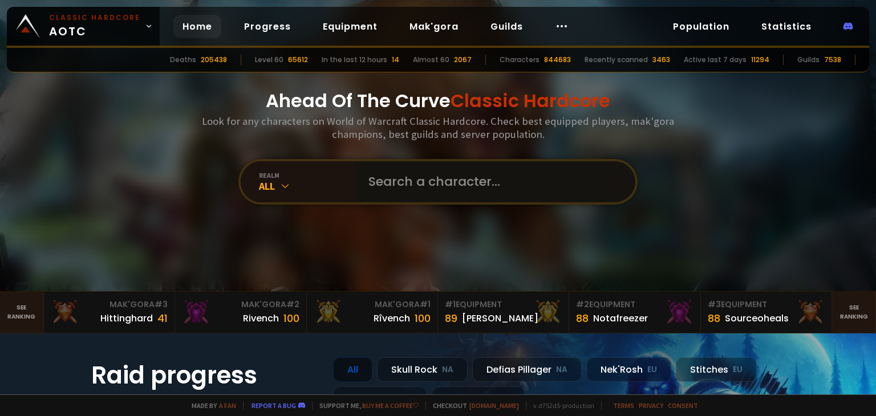
click at [438, 180] on input "text" at bounding box center [492, 181] width 260 height 41
type input "sadlorm"
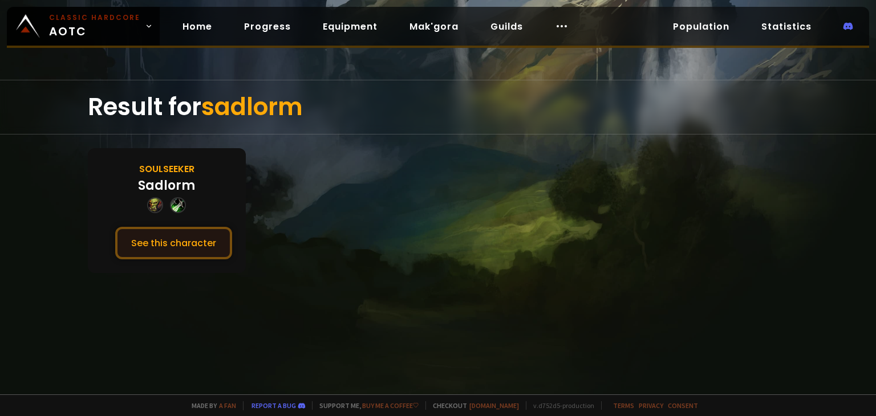
click at [165, 252] on button "See this character" at bounding box center [173, 243] width 117 height 33
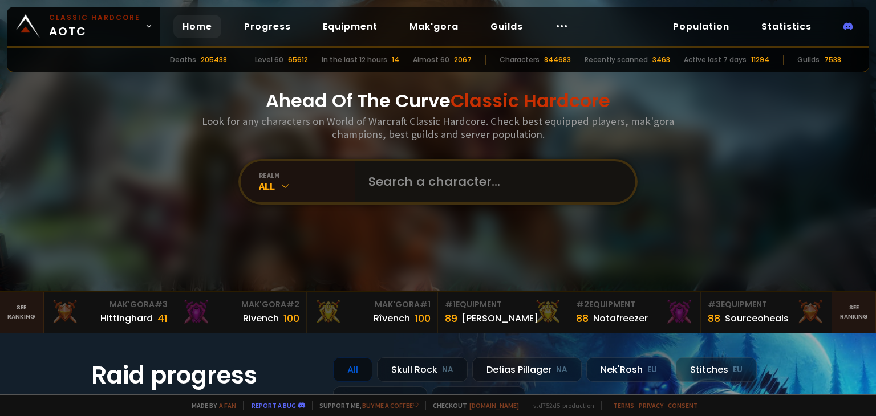
click at [374, 183] on input "text" at bounding box center [492, 181] width 260 height 41
type input "a"
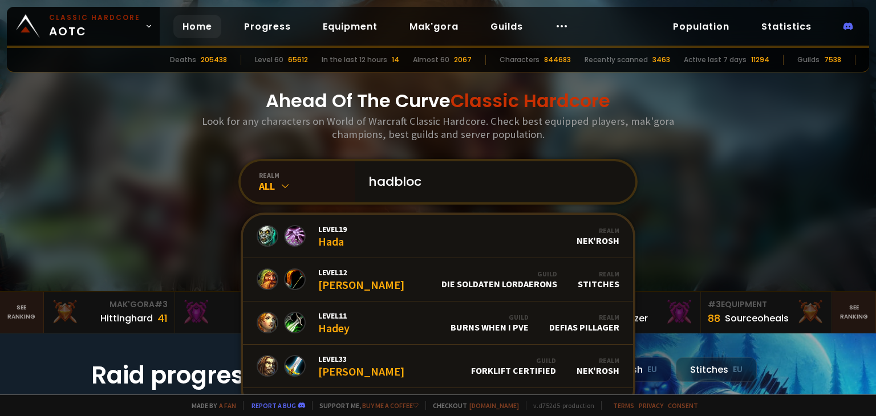
type input "hadblock"
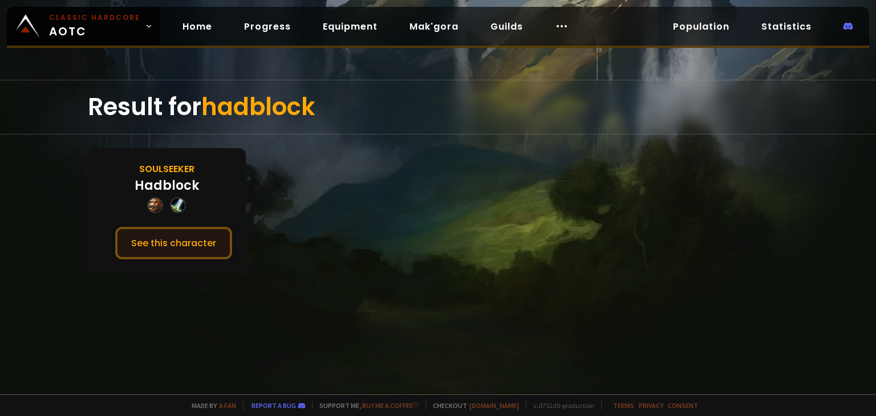
click at [172, 244] on button "See this character" at bounding box center [173, 243] width 117 height 33
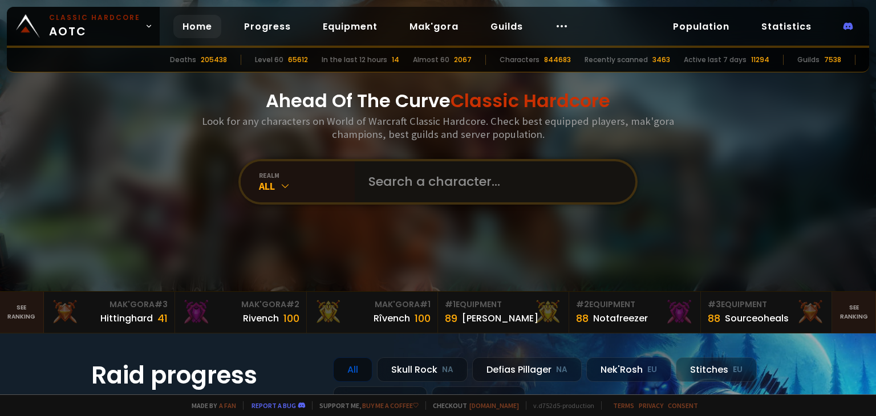
click at [496, 189] on input "text" at bounding box center [492, 181] width 260 height 41
type input "félune"
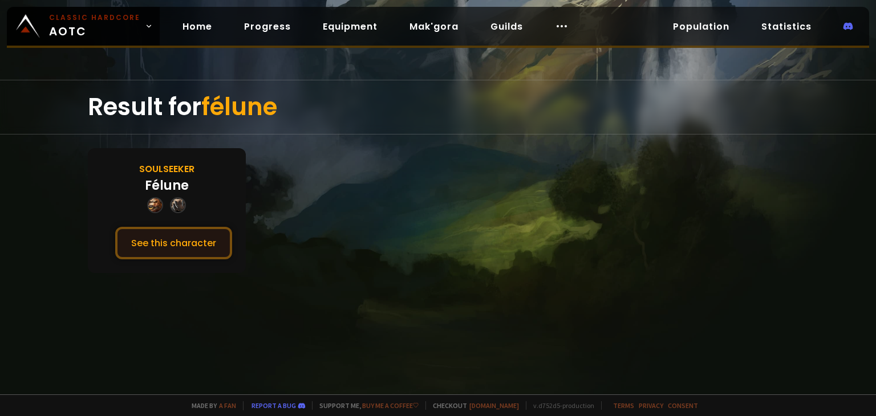
click at [168, 236] on button "See this character" at bounding box center [173, 243] width 117 height 33
